Goal: Check status: Check status

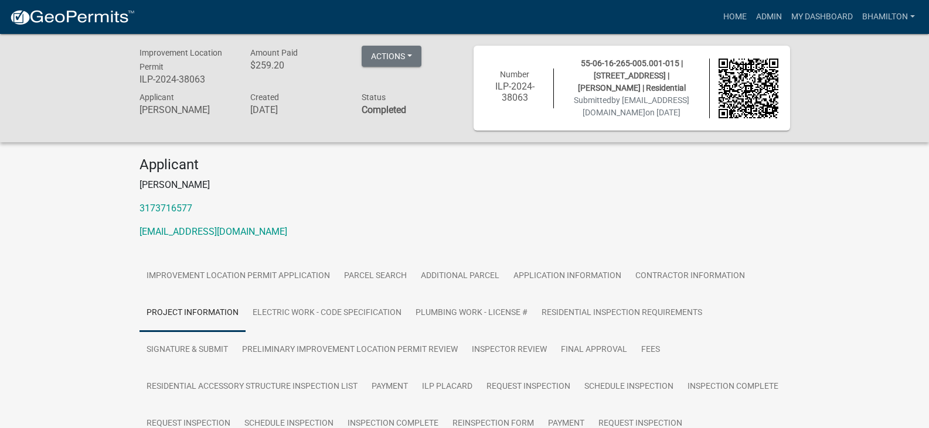
scroll to position [2520, 0]
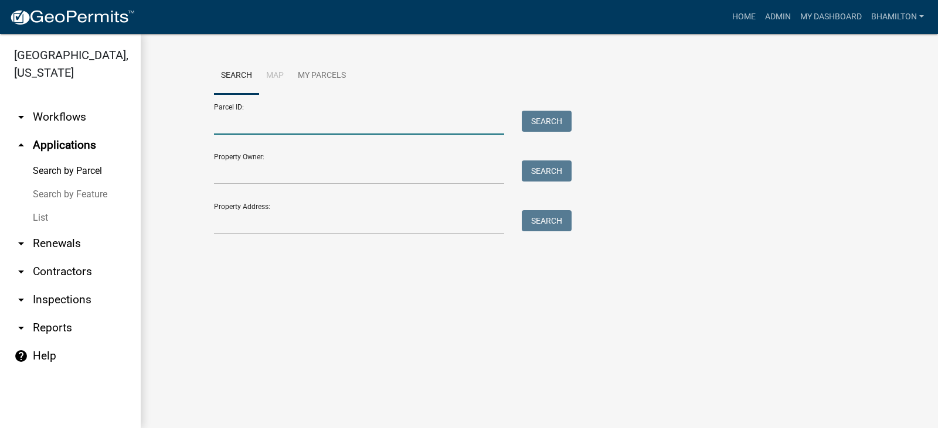
click at [223, 123] on input "Parcel ID:" at bounding box center [359, 123] width 290 height 24
paste input "55-02-35-150-009.000-015"
type input "55-02-35-150-009.000-015"
click at [543, 120] on button "Search" at bounding box center [547, 121] width 50 height 21
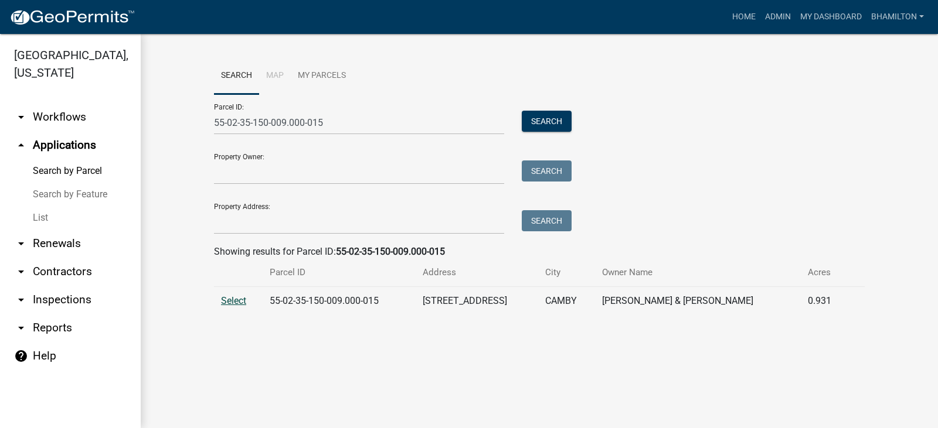
click at [237, 300] on span "Select" at bounding box center [233, 300] width 25 height 11
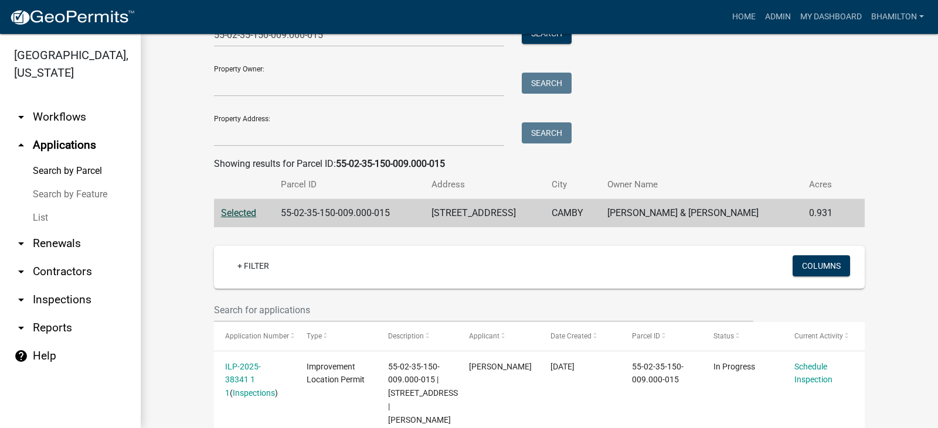
scroll to position [179, 0]
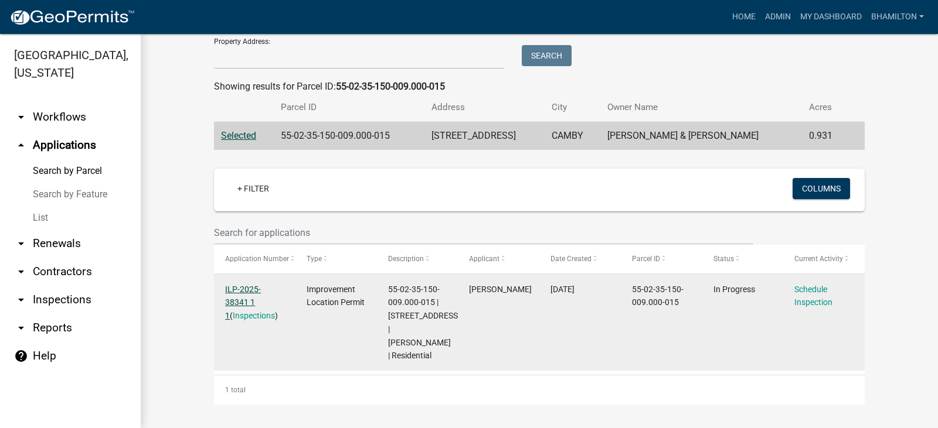
click at [261, 285] on link "ILP-2025-38341 1 1" at bounding box center [243, 303] width 36 height 36
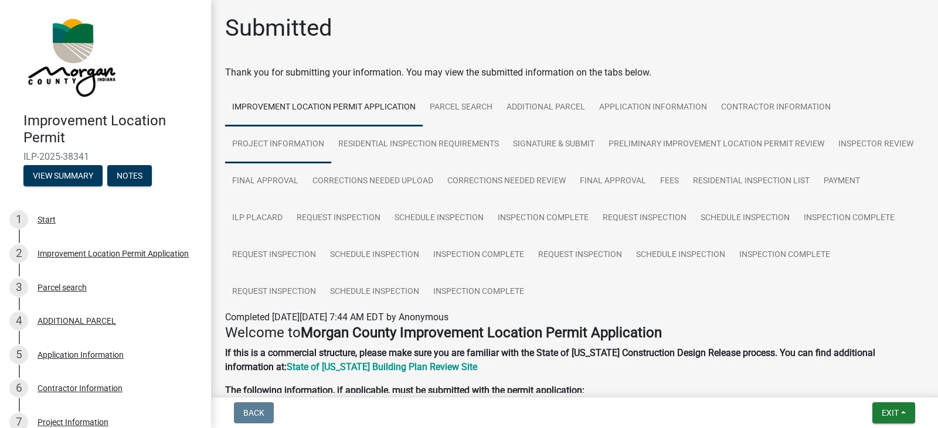
click at [311, 145] on link "Project Information" at bounding box center [278, 145] width 106 height 38
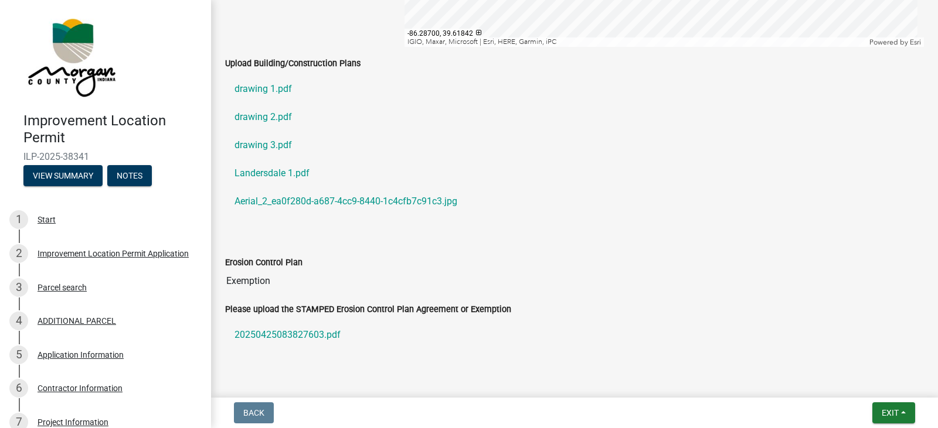
scroll to position [2403, 0]
click at [268, 88] on link "drawing 1.pdf" at bounding box center [574, 88] width 699 height 28
click at [273, 118] on link "drawing 2.pdf" at bounding box center [574, 116] width 699 height 28
click at [263, 144] on link "drawing 3.pdf" at bounding box center [574, 144] width 699 height 28
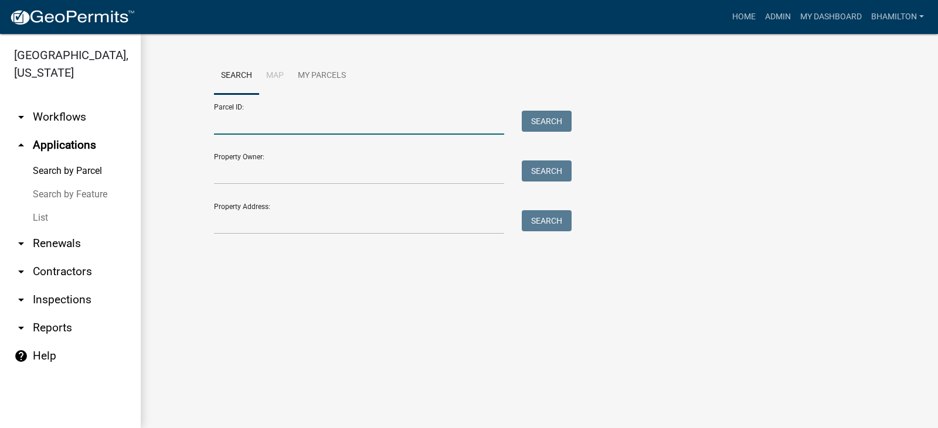
click at [245, 120] on input "Parcel ID:" at bounding box center [359, 123] width 290 height 24
paste input "55-06-02-140-006.000-015"
type input "55-06-02-140-006.000-015"
click at [543, 123] on button "Search" at bounding box center [547, 121] width 50 height 21
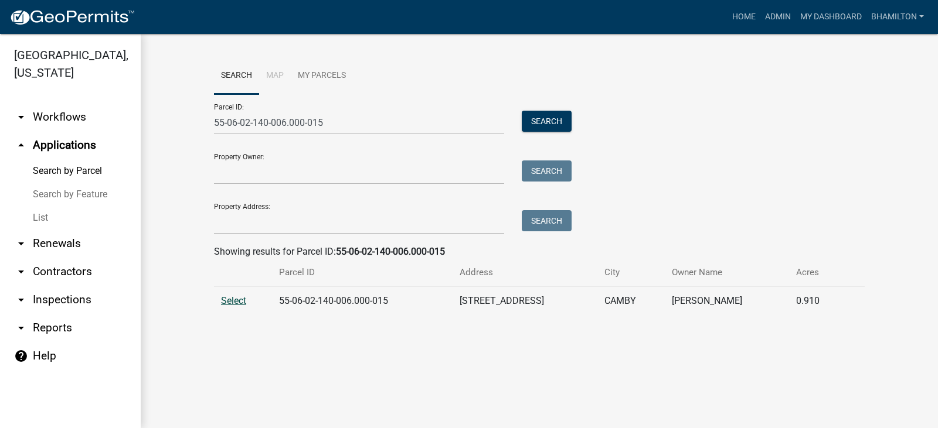
click at [241, 302] on span "Select" at bounding box center [233, 300] width 25 height 11
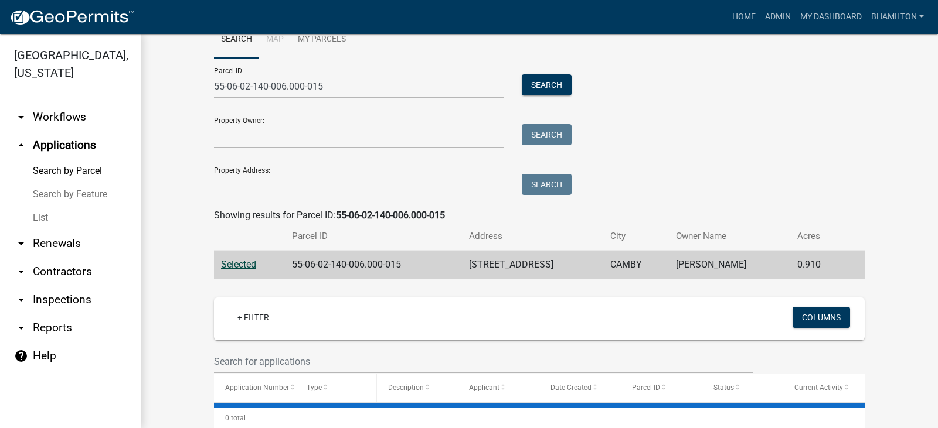
scroll to position [165, 0]
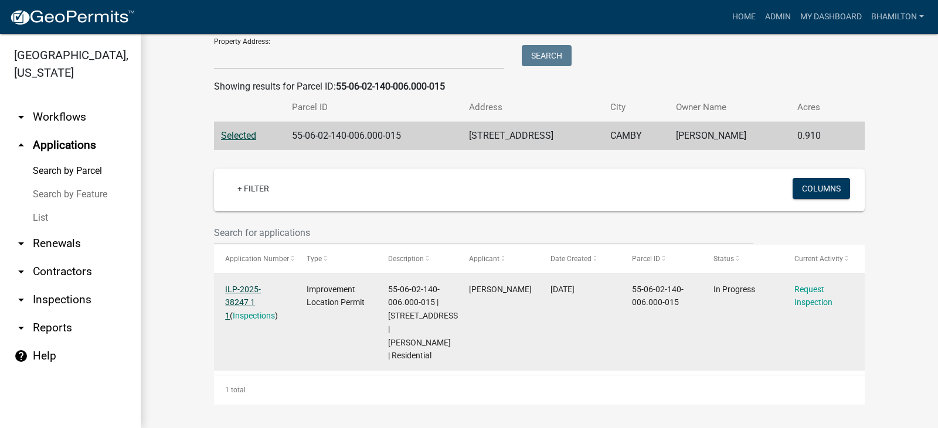
click at [261, 291] on link "ILP-2025-38247 1 1" at bounding box center [243, 303] width 36 height 36
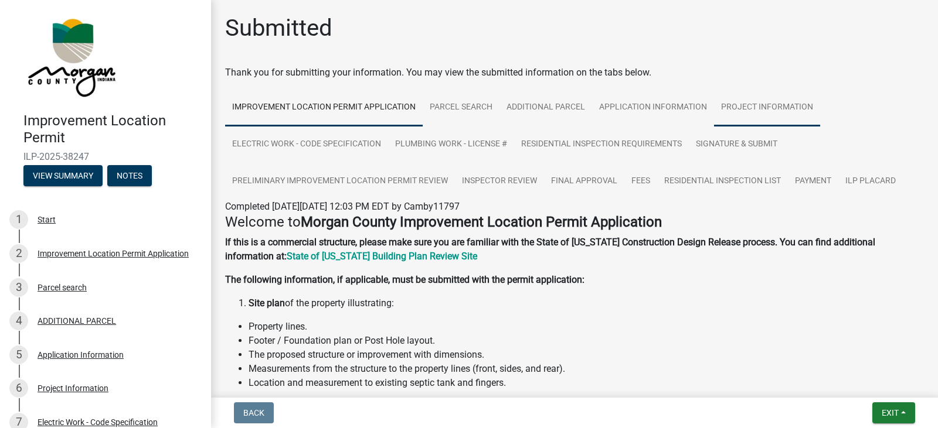
click at [743, 109] on link "Project Information" at bounding box center [767, 108] width 106 height 38
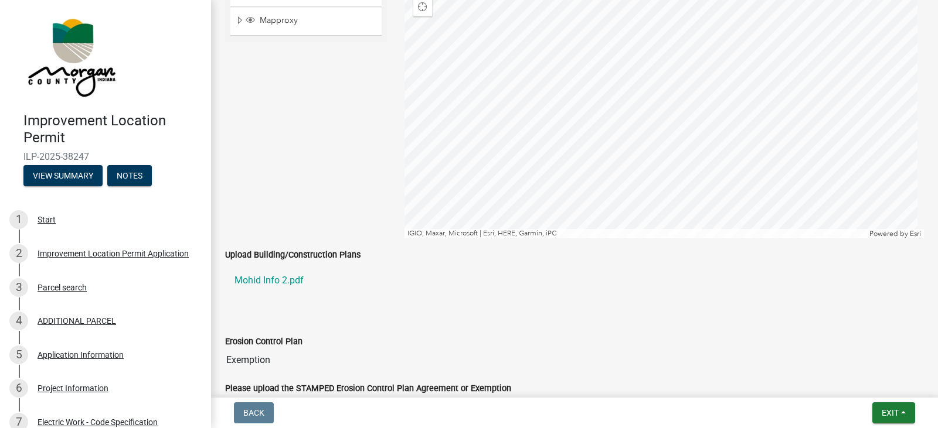
scroll to position [1758, 0]
click at [277, 280] on link "Mohid Info 2.pdf" at bounding box center [574, 282] width 699 height 28
